Goal: Feedback & Contribution: Leave review/rating

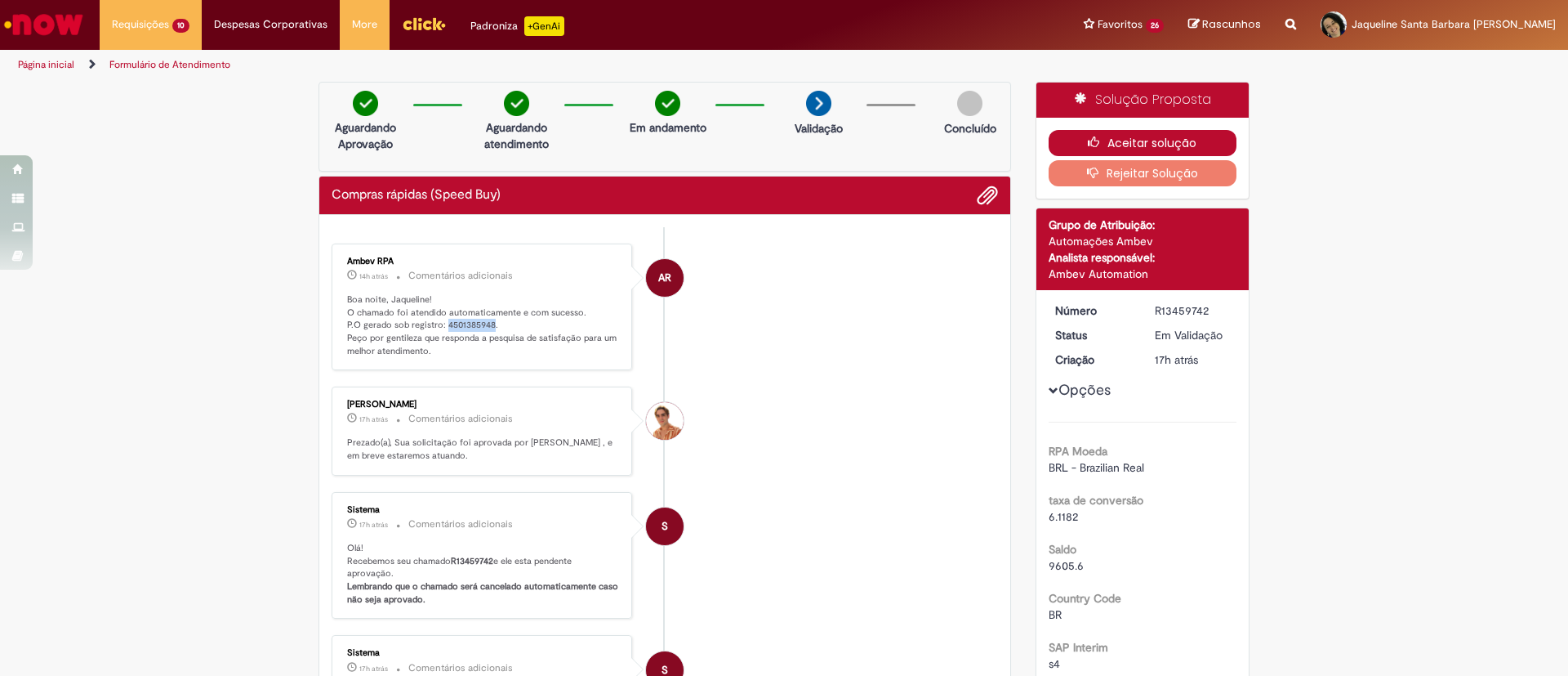
click at [1127, 139] on button "Aceitar solução" at bounding box center [1143, 142] width 189 height 26
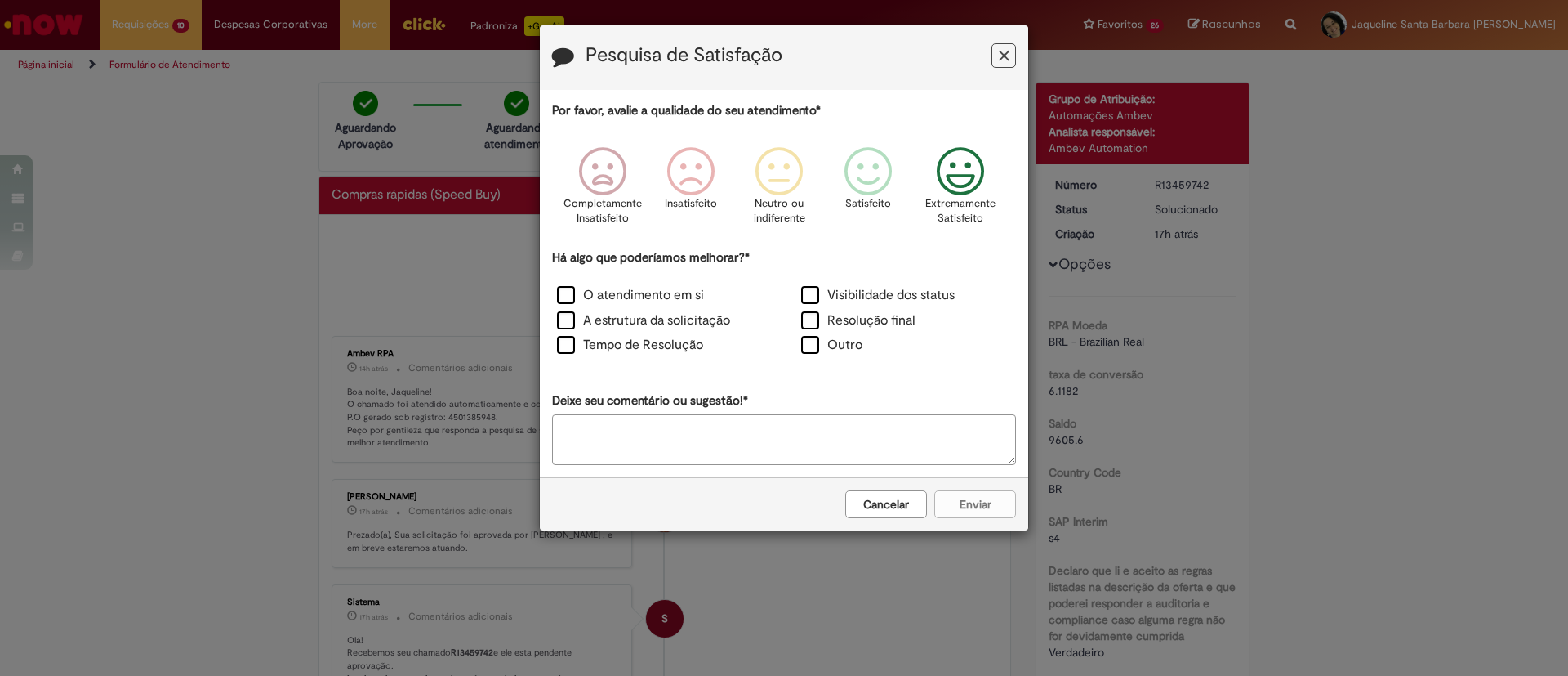
click at [947, 188] on icon "Feedback" at bounding box center [961, 171] width 61 height 49
click at [647, 295] on label "O atendimento em si" at bounding box center [630, 296] width 147 height 19
click at [649, 315] on label "A estrutura da solicitação" at bounding box center [643, 320] width 173 height 19
click at [657, 344] on label "Tempo de Resolução" at bounding box center [629, 345] width 146 height 19
click at [978, 496] on button "Enviar" at bounding box center [975, 503] width 82 height 28
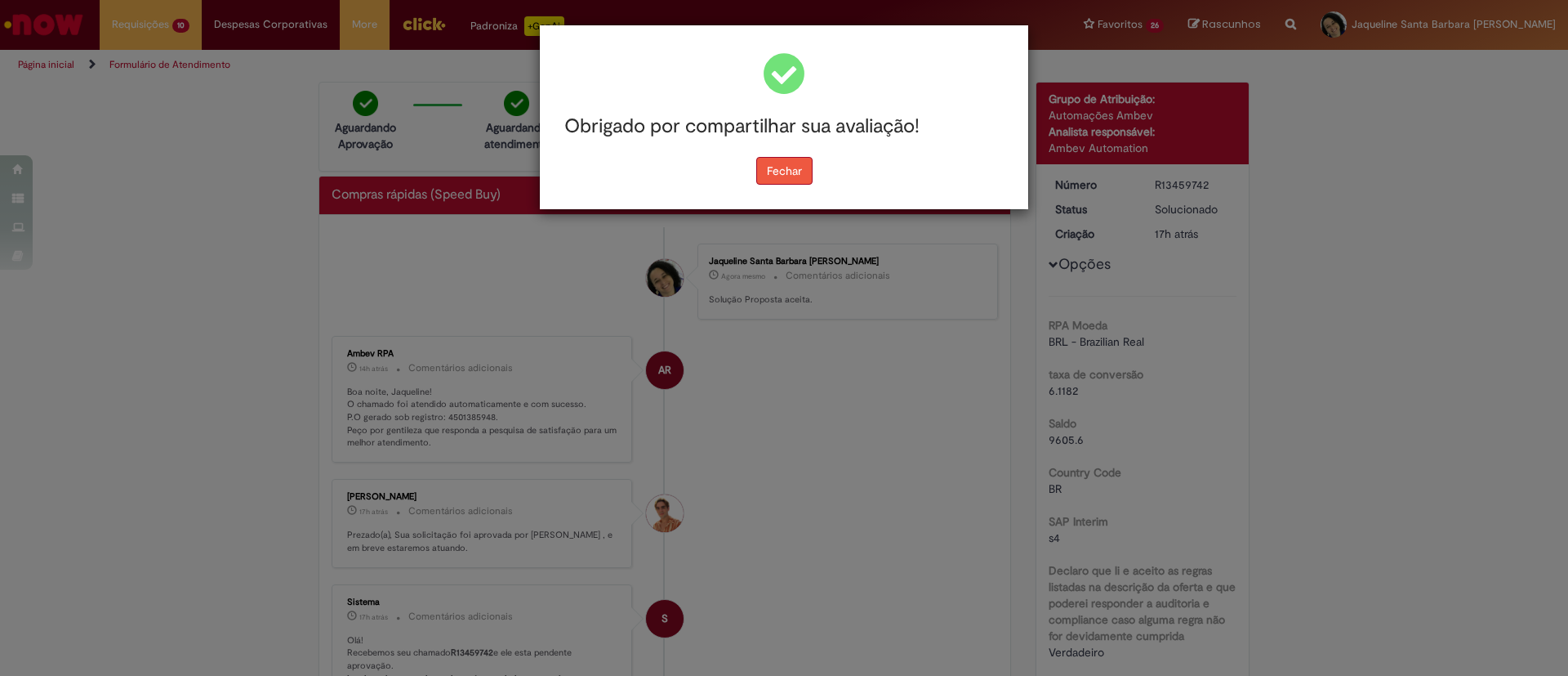
click at [799, 181] on button "Fechar" at bounding box center [784, 170] width 56 height 28
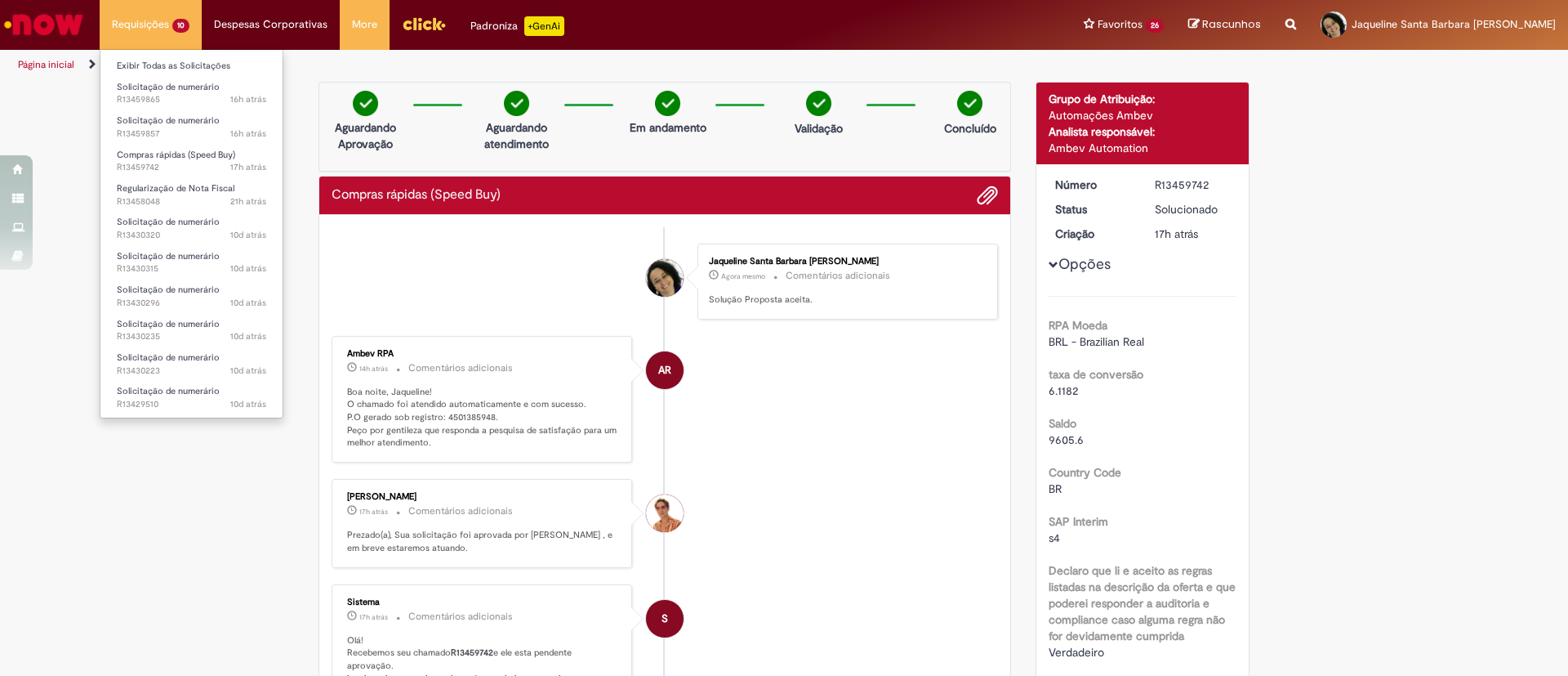
click at [156, 54] on li "Exibir Todas as Solicitações" at bounding box center [191, 65] width 182 height 21
click at [166, 63] on link "Exibir Todas as Solicitações" at bounding box center [191, 66] width 182 height 18
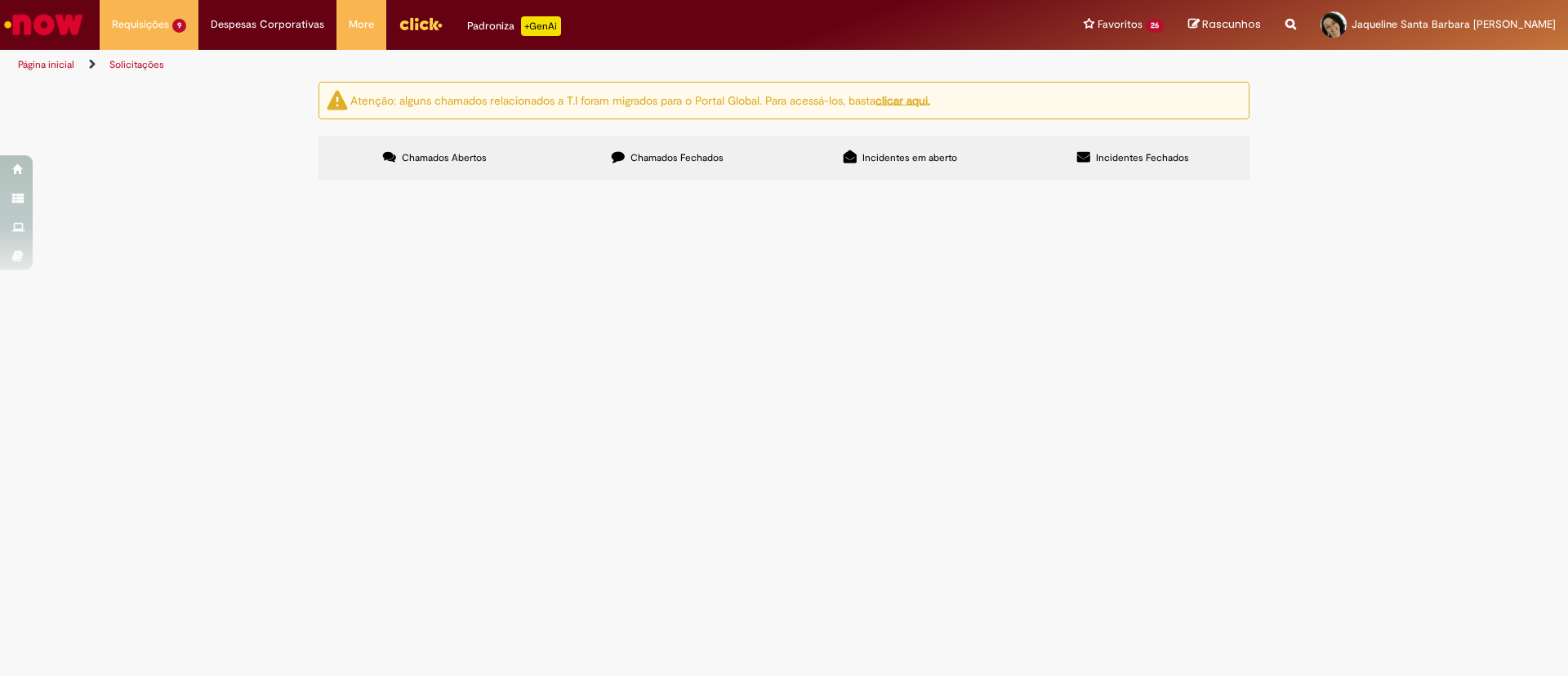
click at [681, 158] on span "Chamados Fechados" at bounding box center [677, 157] width 93 height 13
click at [0, 0] on link at bounding box center [0, 0] width 0 height 0
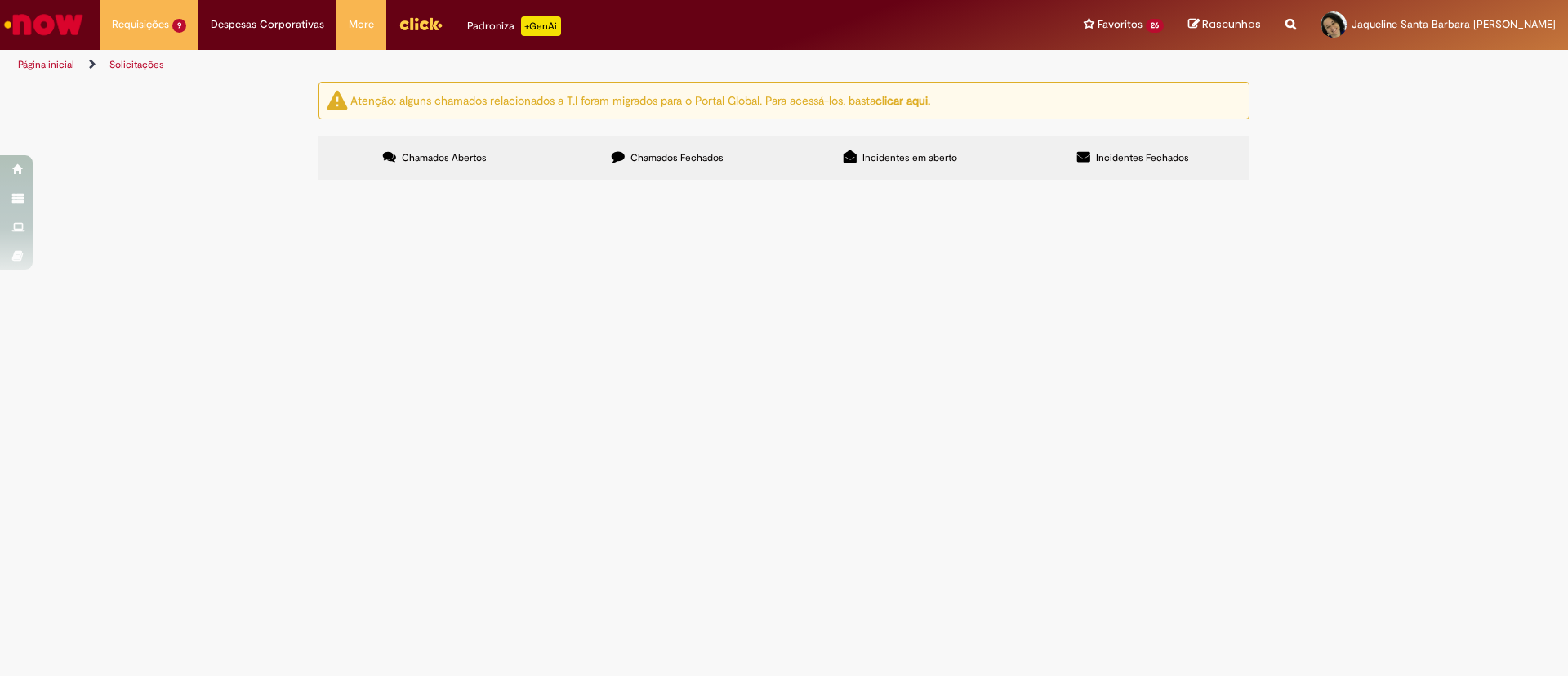
scroll to position [773, 0]
click at [0, 0] on link at bounding box center [0, 0] width 0 height 0
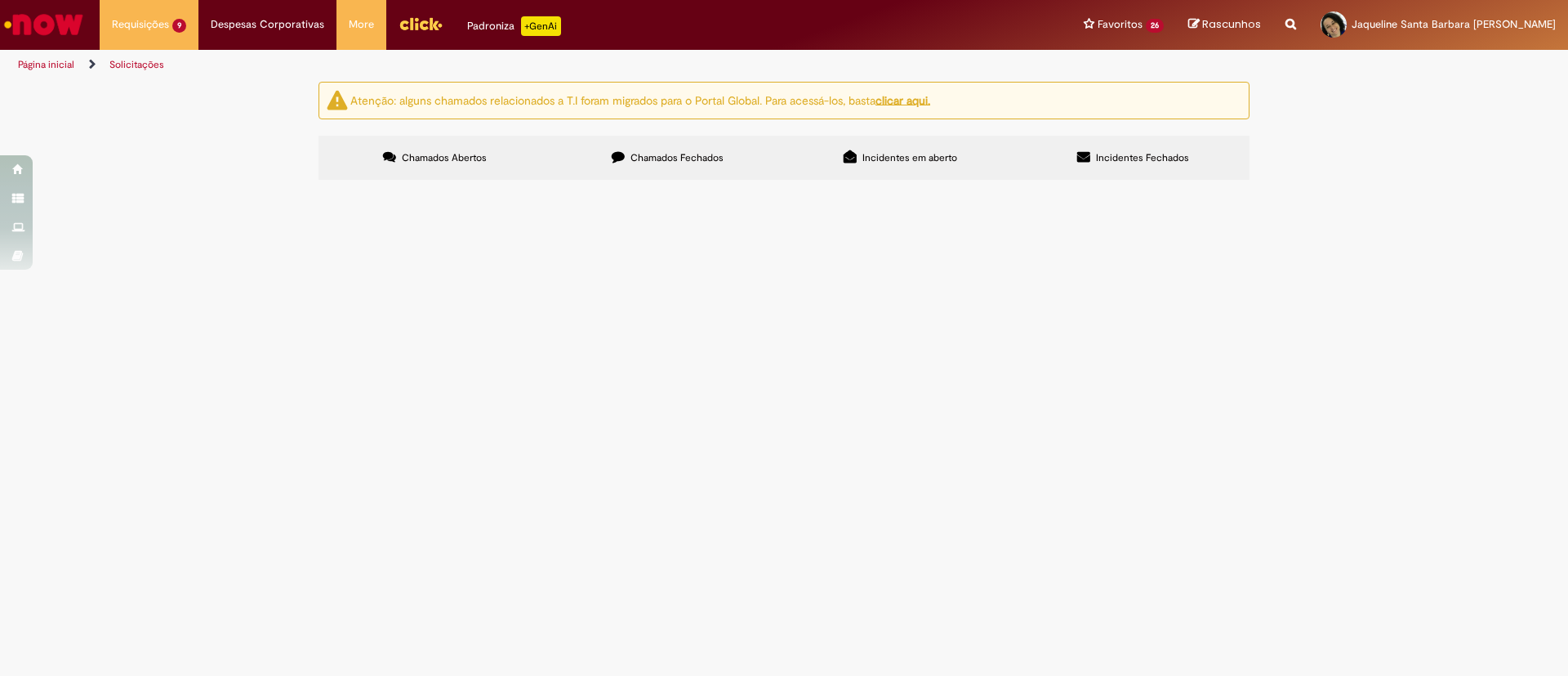
click at [0, 0] on link at bounding box center [0, 0] width 0 height 0
click at [0, 0] on icon at bounding box center [0, 0] width 0 height 0
click at [0, 0] on link at bounding box center [0, 0] width 0 height 0
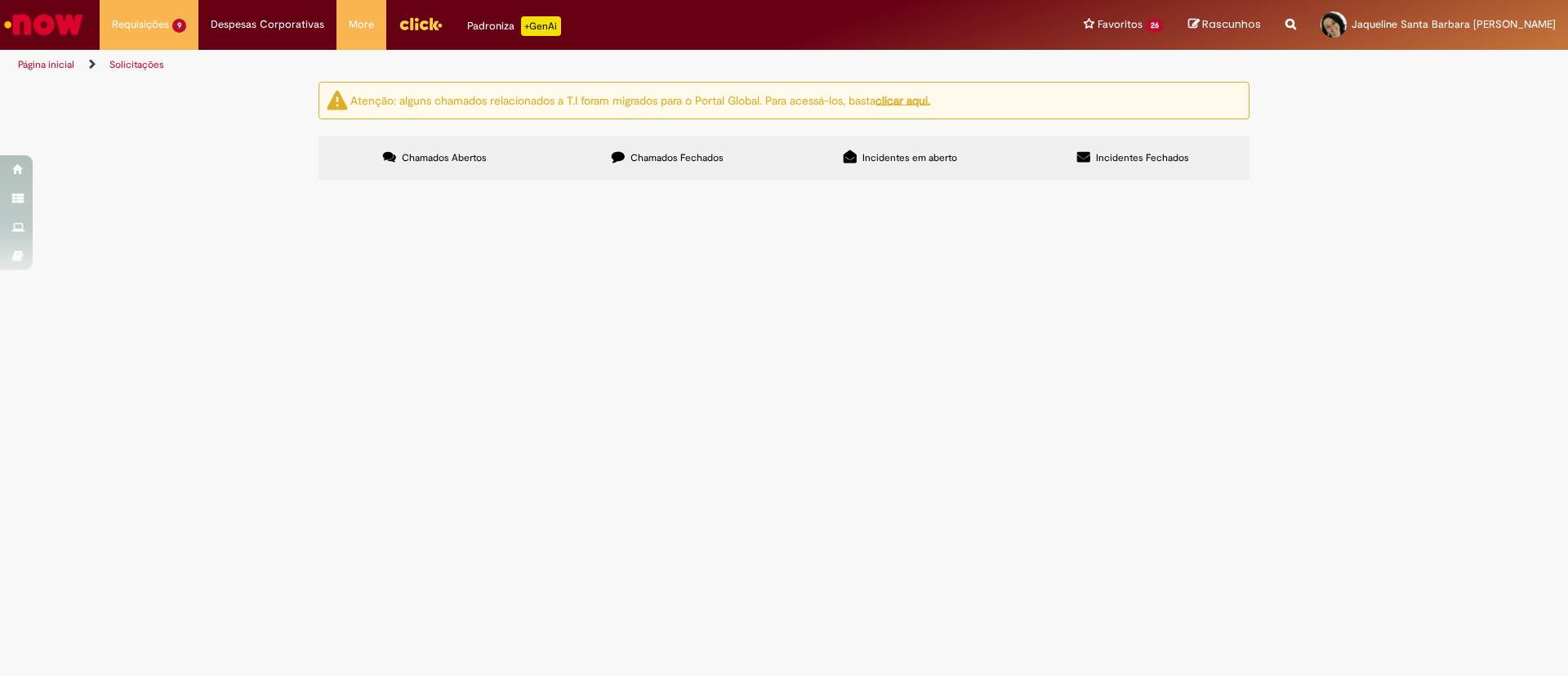
scroll to position [530, 0]
click at [0, 0] on icon at bounding box center [0, 0] width 0 height 0
click at [0, 0] on input "Pesquisar" at bounding box center [0, 0] width 0 height 0
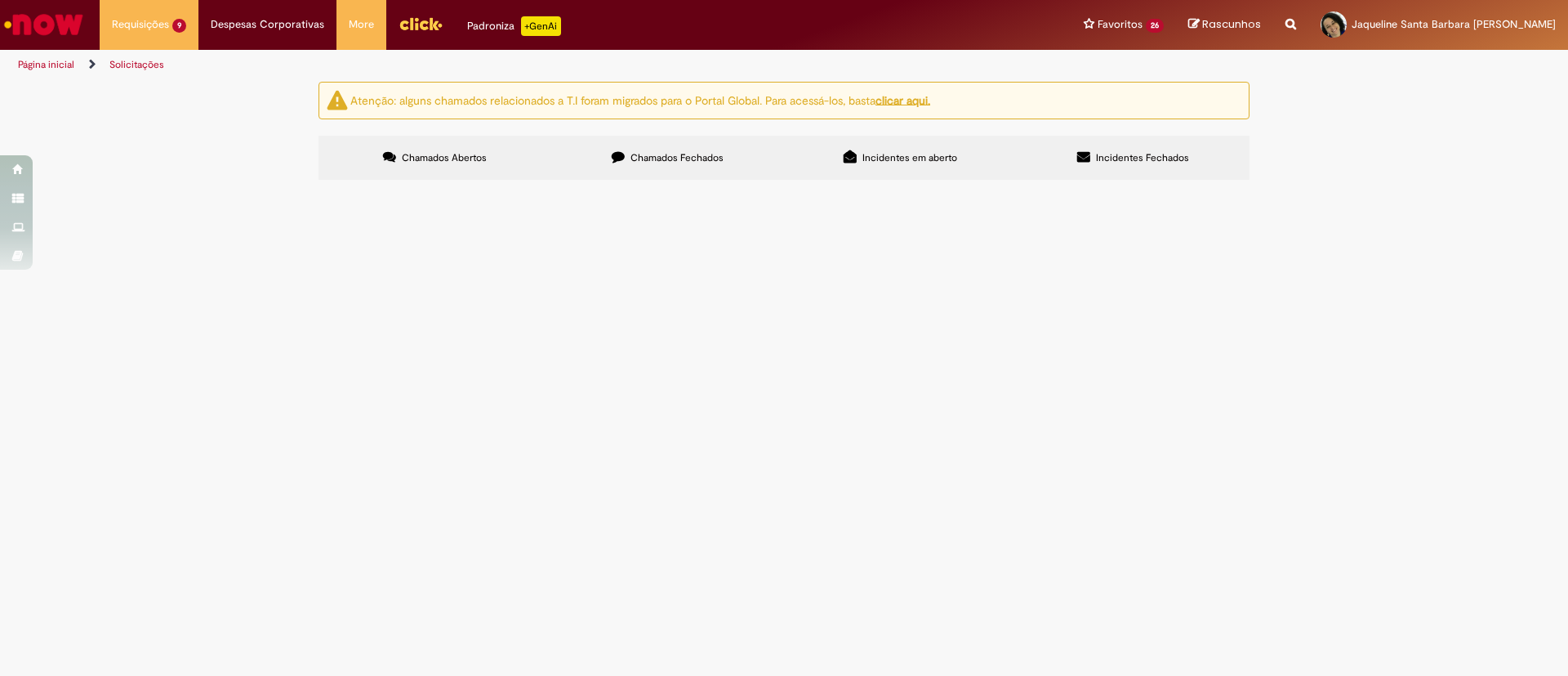
scroll to position [530, 0]
click at [0, 0] on link at bounding box center [0, 0] width 0 height 0
click at [0, 0] on td "Reativação de Pedido de Compra" at bounding box center [0, 0] width 0 height 0
click at [0, 0] on span "Reativação de Pedido de Compra" at bounding box center [0, 0] width 0 height 0
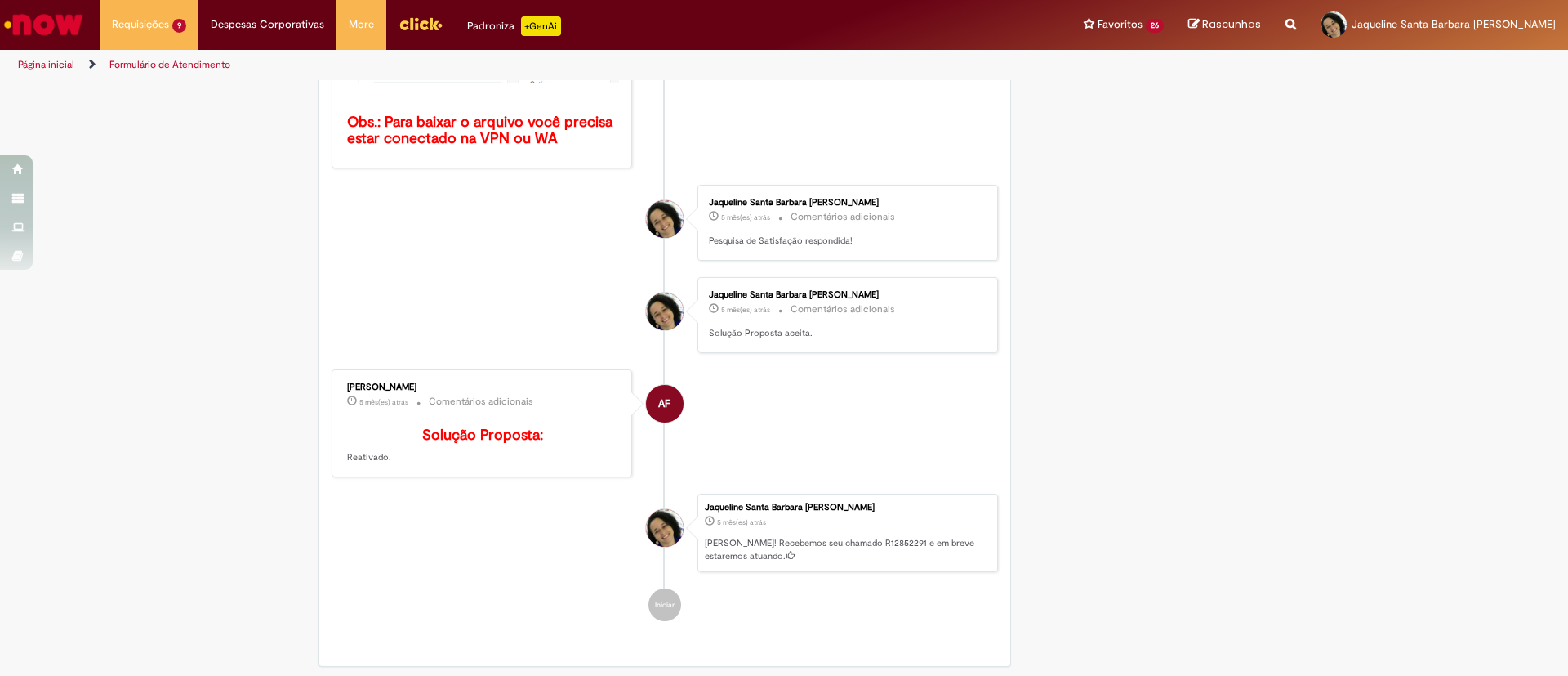
scroll to position [707, 0]
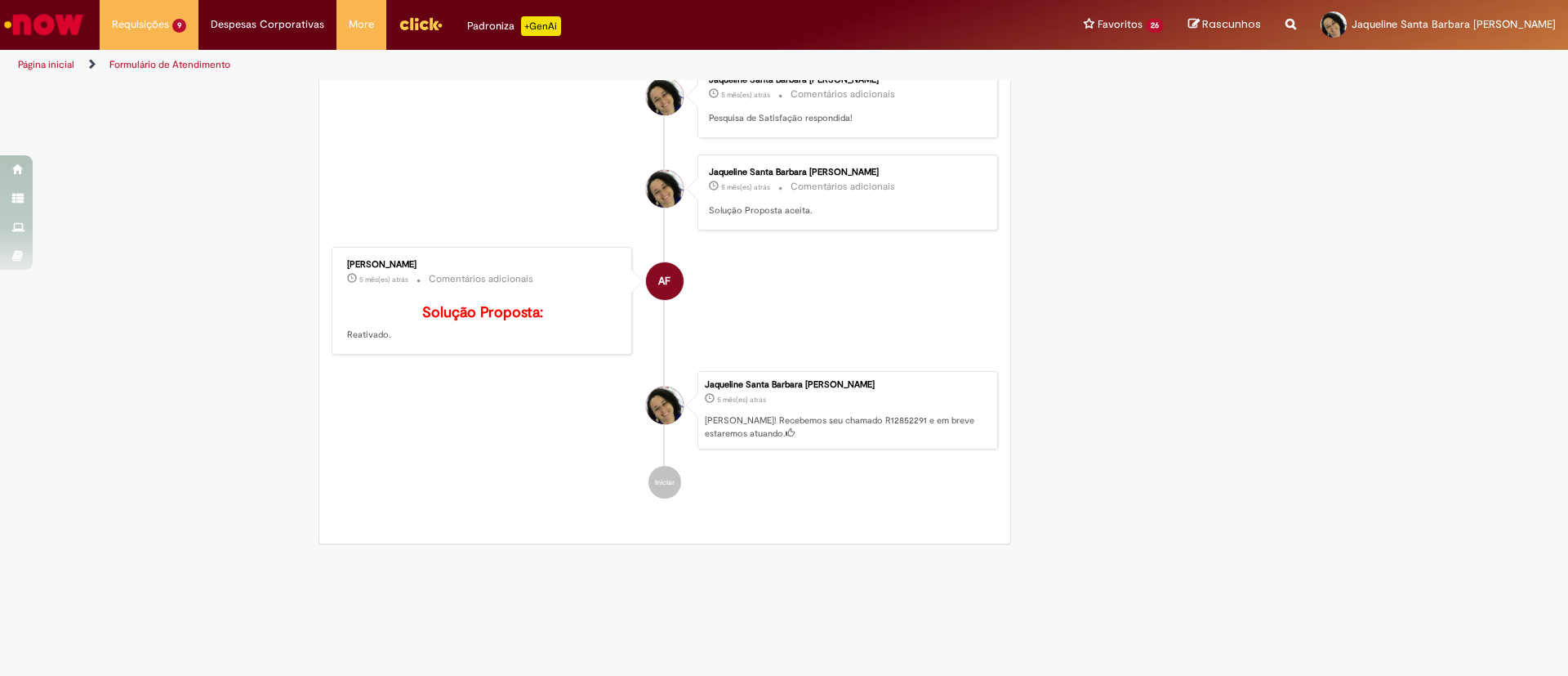
drag, startPoint x: 400, startPoint y: 263, endPoint x: 322, endPoint y: 257, distance: 78.2
click at [332, 257] on div "[PERSON_NAME] 5 mês(es) atrás 5 meses atrás Comentários adicionais Solução Prop…" at bounding box center [481, 301] width 300 height 109
copy div "[PERSON_NAME]"
